Goal: Task Accomplishment & Management: Manage account settings

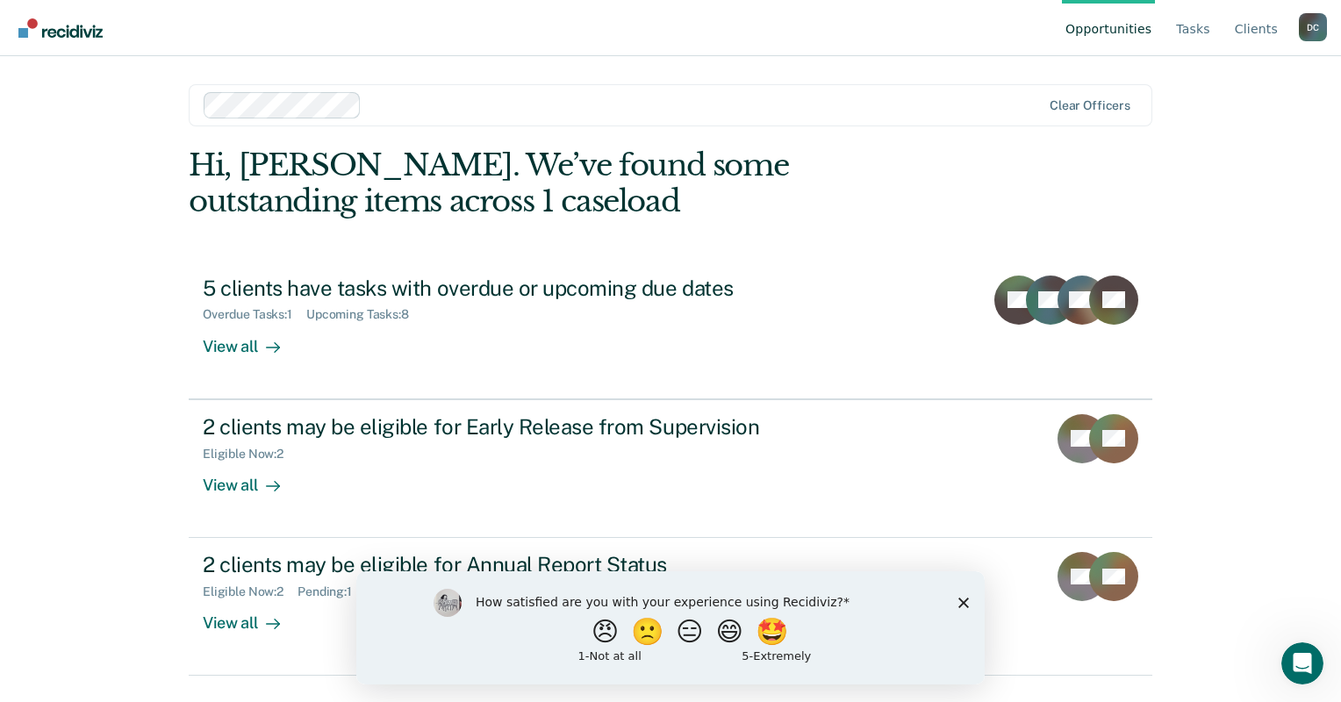
drag, startPoint x: 1336, startPoint y: 186, endPoint x: 1334, endPoint y: 211, distance: 24.6
click at [1334, 211] on div "Opportunities Tasks Client s [PERSON_NAME] D C Profile How it works Log Out Cle…" at bounding box center [670, 351] width 1341 height 702
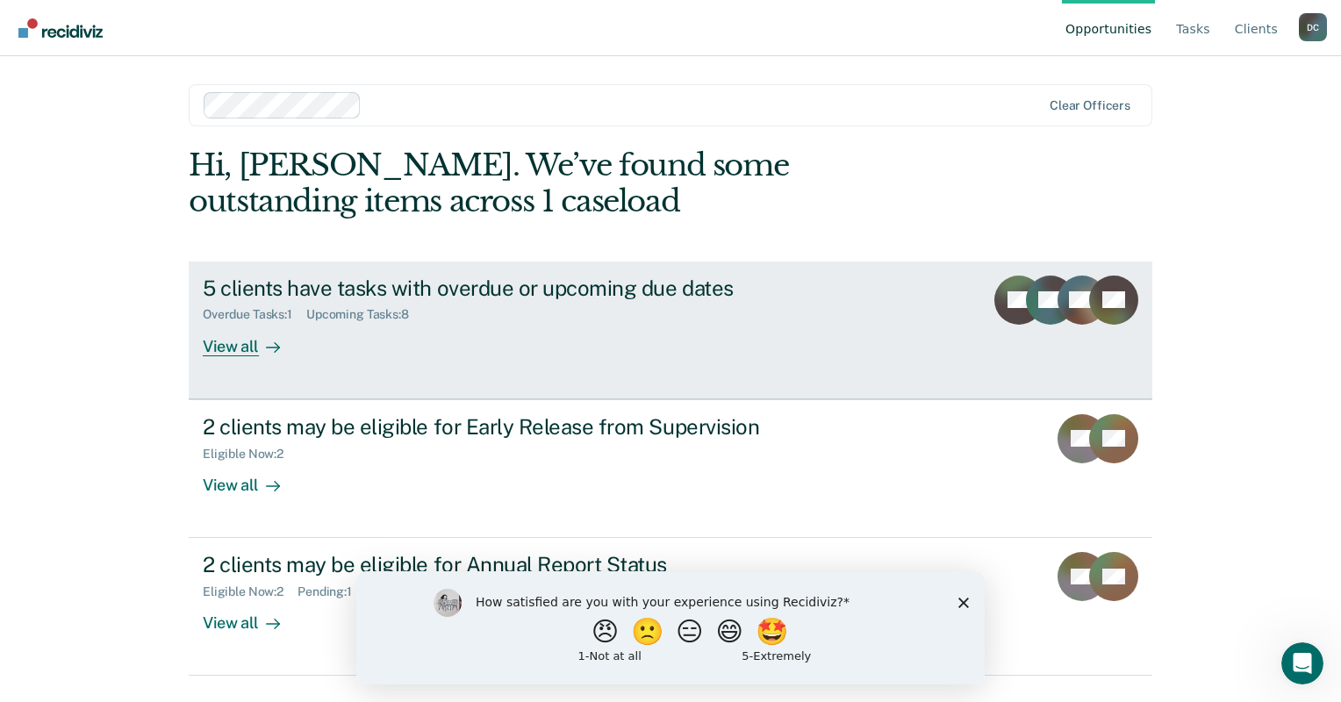
click at [930, 340] on link "5 clients have tasks with overdue or upcoming due dates Overdue Tasks : 1 Upcom…" at bounding box center [670, 330] width 963 height 138
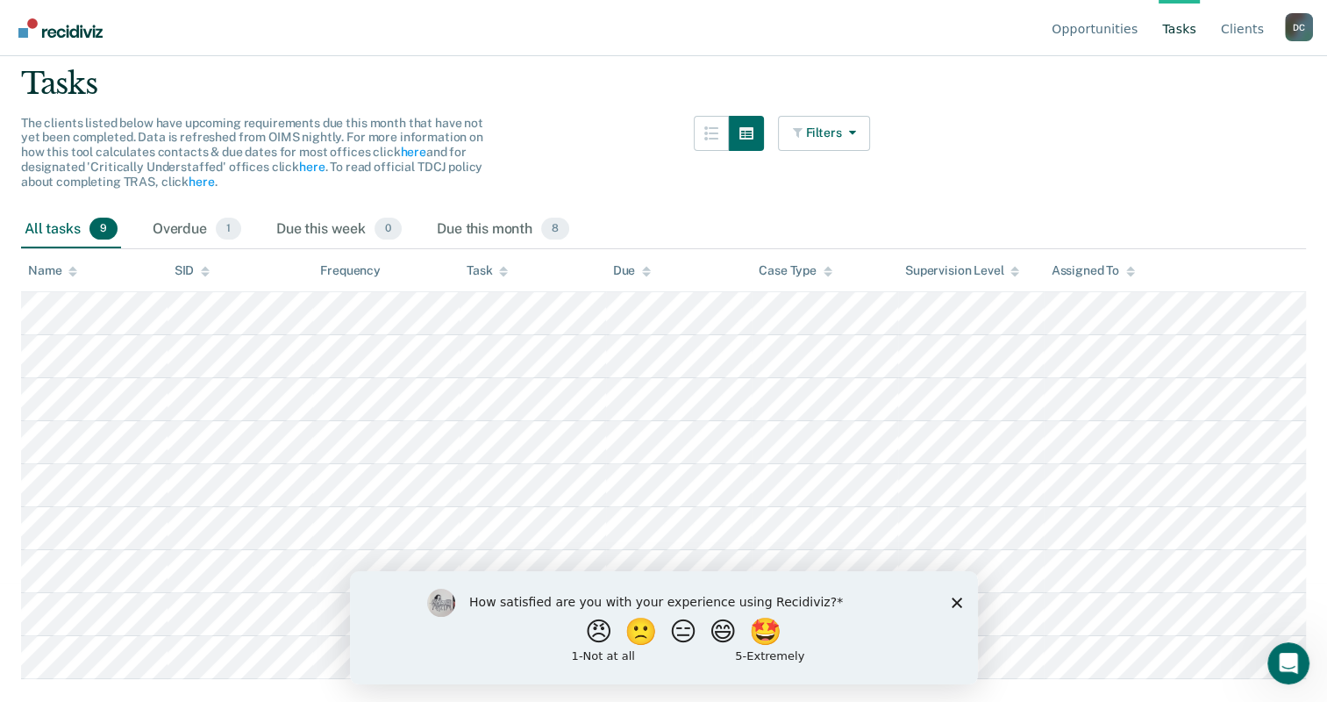
scroll to position [132, 0]
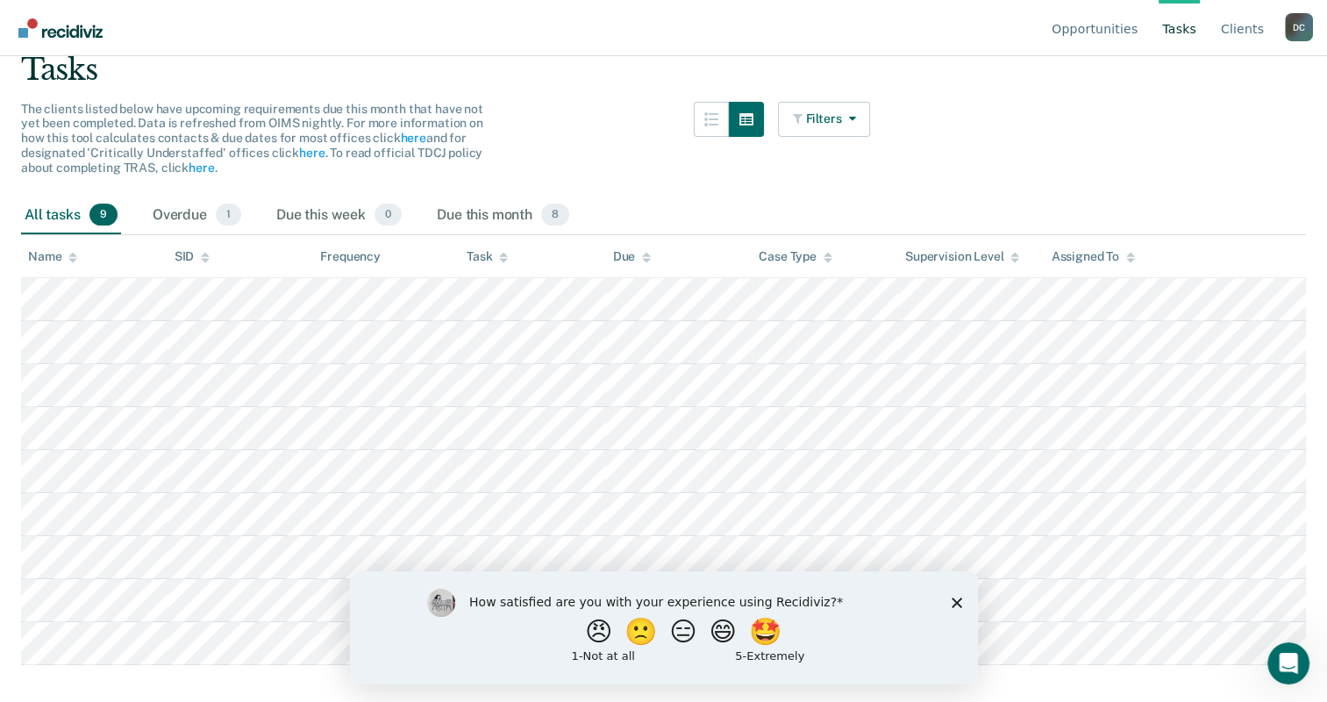
click at [954, 606] on icon "Close survey" at bounding box center [956, 602] width 11 height 11
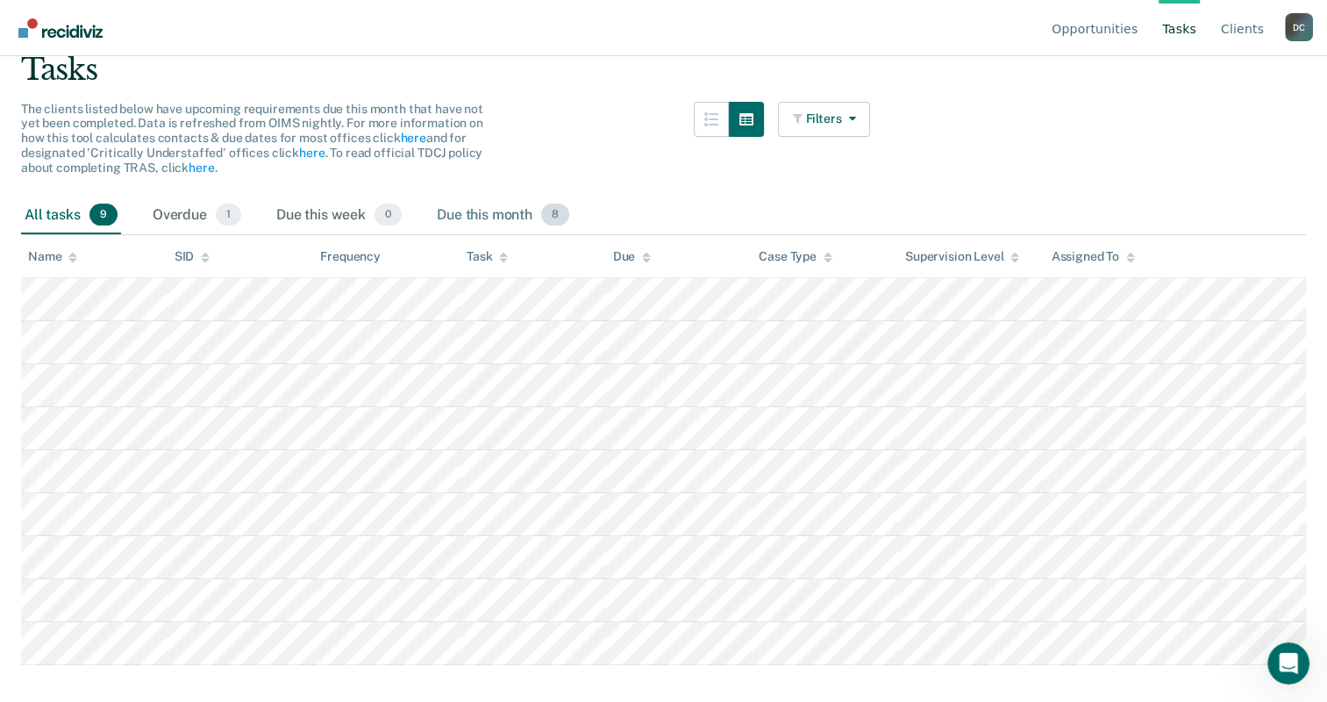
click at [482, 214] on div "Due this month 8" at bounding box center [503, 216] width 140 height 39
